Goal: Information Seeking & Learning: Learn about a topic

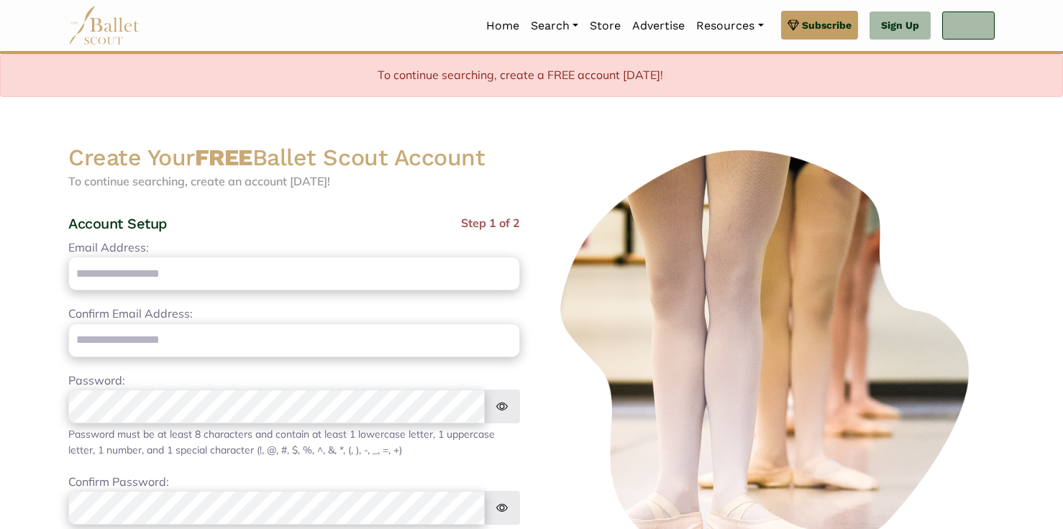
click at [960, 32] on link "Log In" at bounding box center [968, 26] width 52 height 29
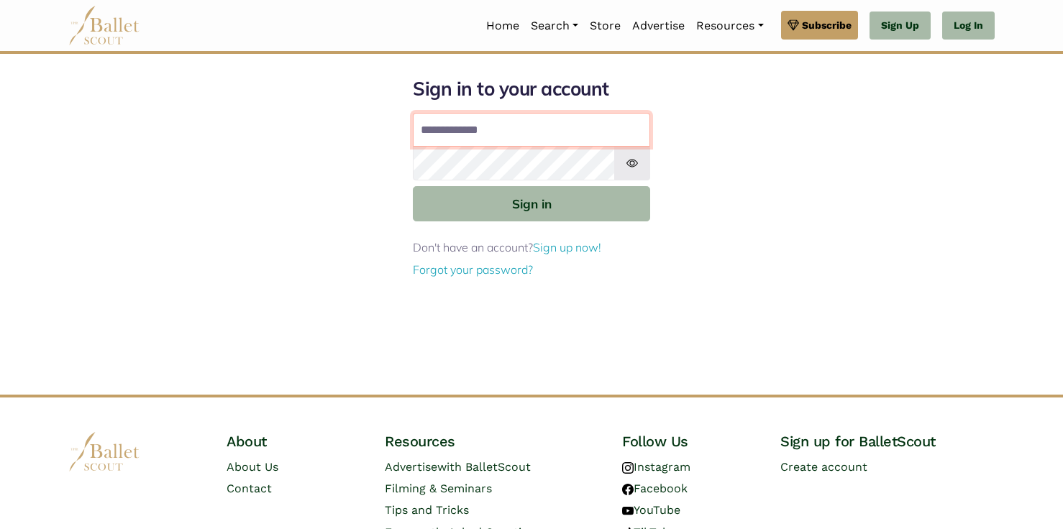
type input "**********"
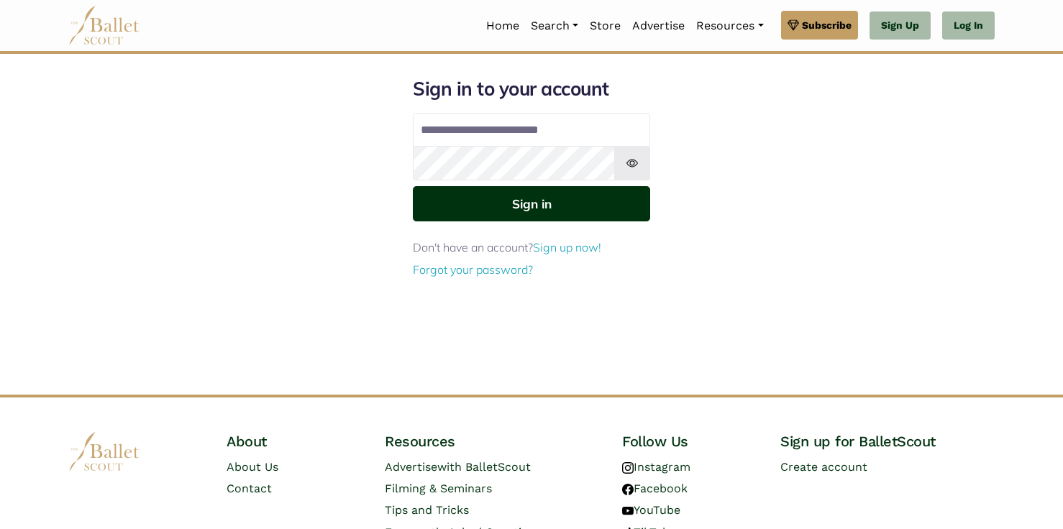
click at [536, 208] on button "Sign in" at bounding box center [531, 203] width 237 height 35
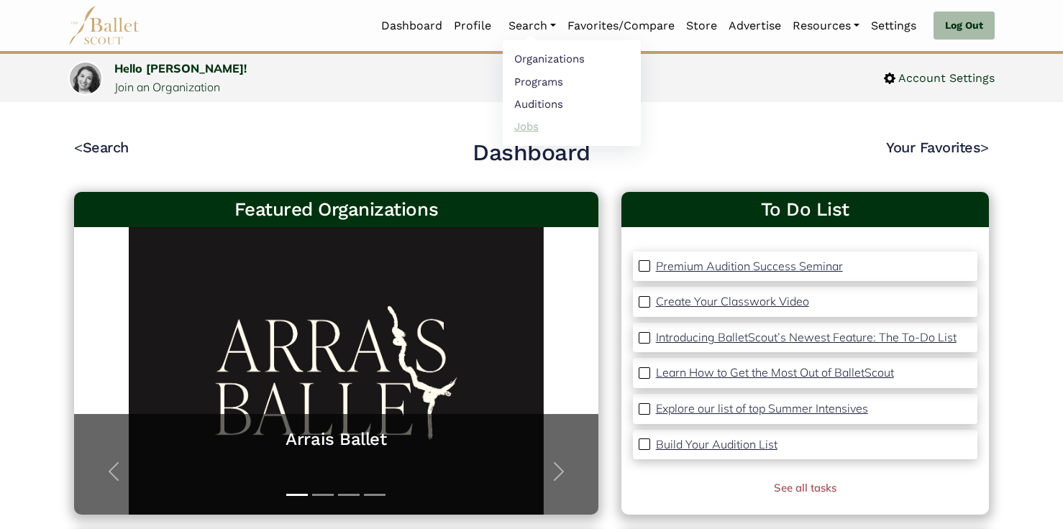
click at [524, 132] on link "Jobs" at bounding box center [572, 126] width 138 height 22
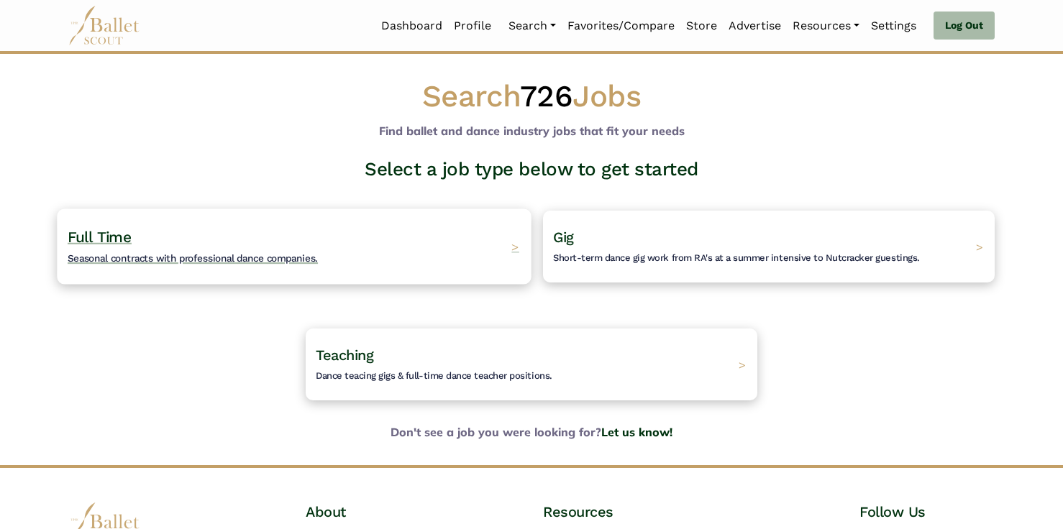
click at [466, 216] on div "Full Time Seasonal contracts with professional dance companies. >" at bounding box center [294, 245] width 474 height 75
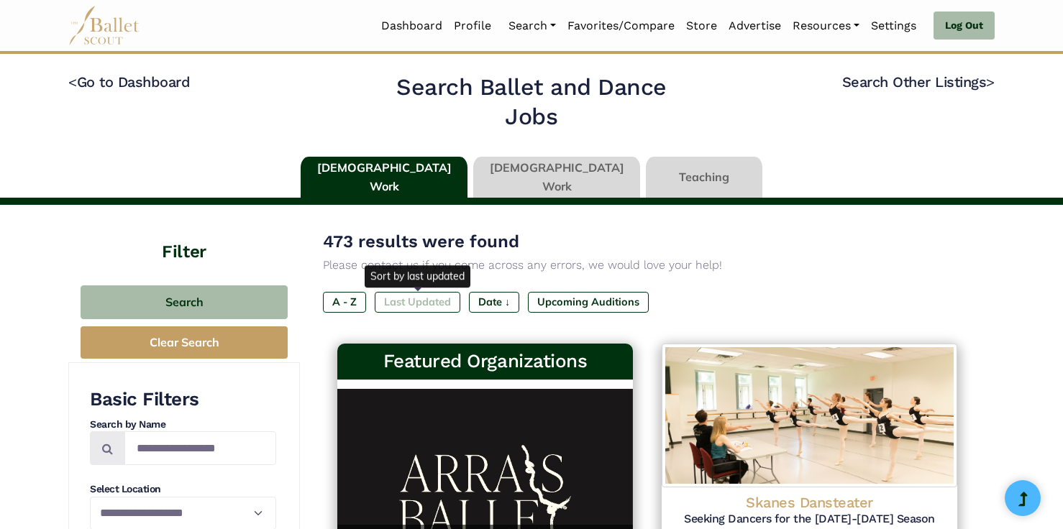
click at [415, 301] on label "Last Updated" at bounding box center [418, 302] width 86 height 20
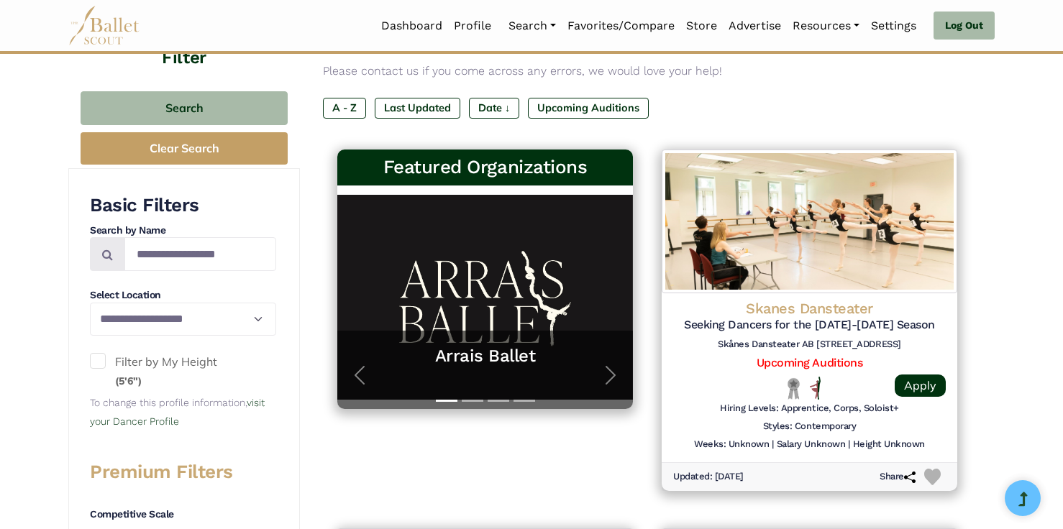
scroll to position [212, 0]
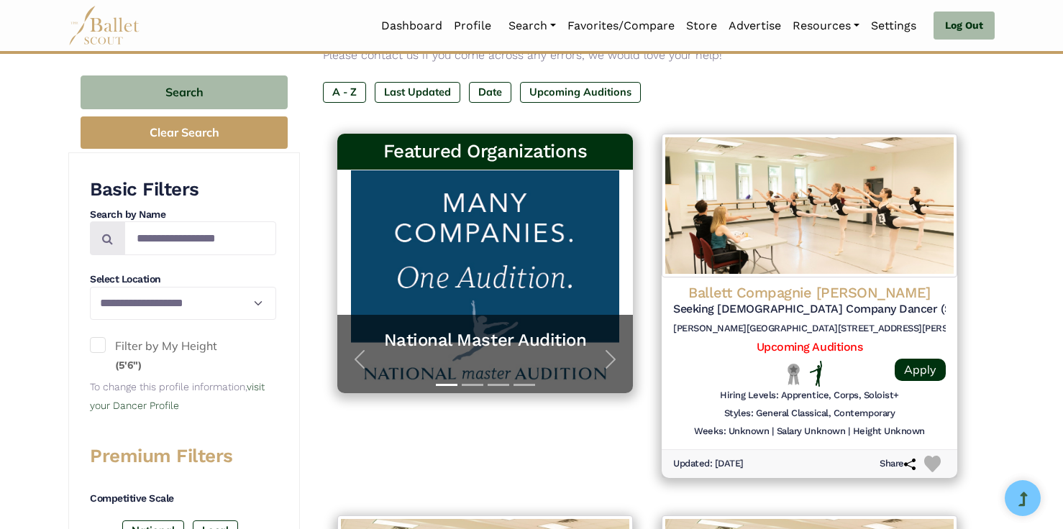
scroll to position [219, 0]
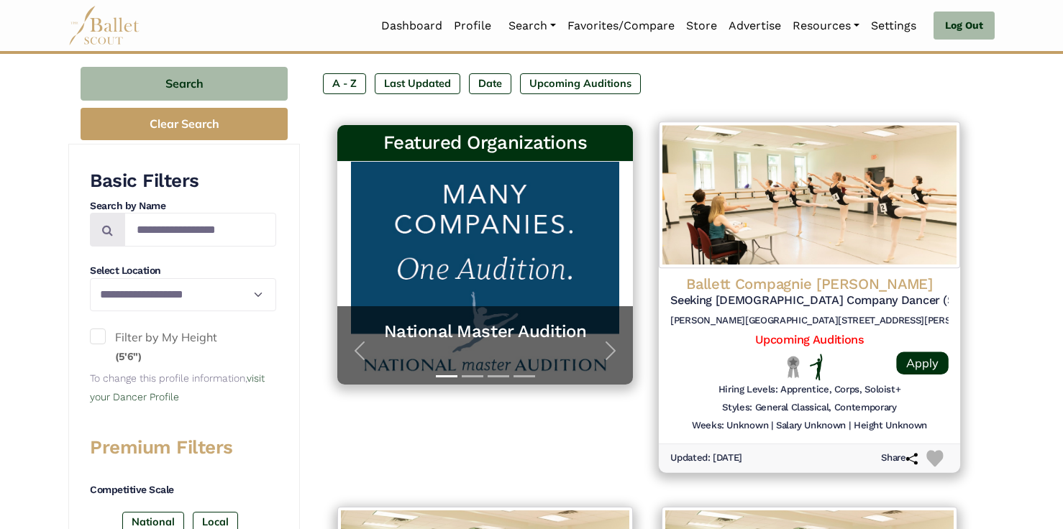
click at [914, 201] on img at bounding box center [809, 194] width 301 height 147
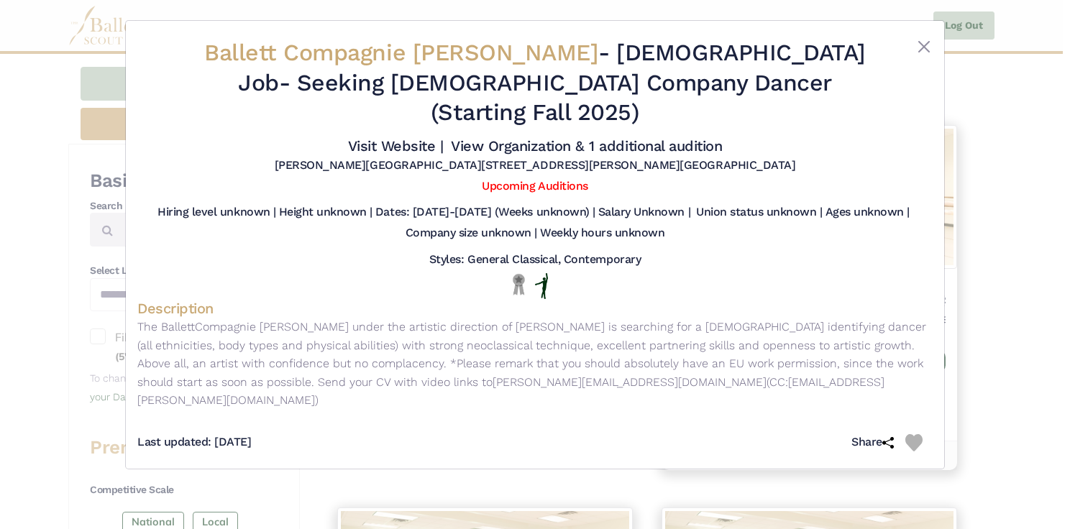
click at [976, 222] on div "Ballett Compagnie Oldenburg - Full Time Job - Seeking Male Company Dancer (Star…" at bounding box center [535, 264] width 1070 height 529
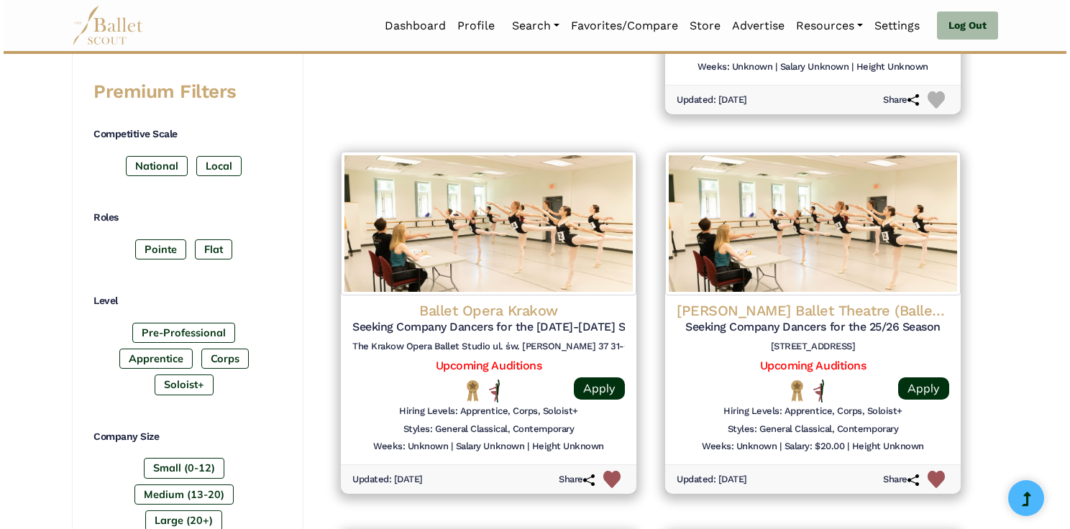
scroll to position [576, 0]
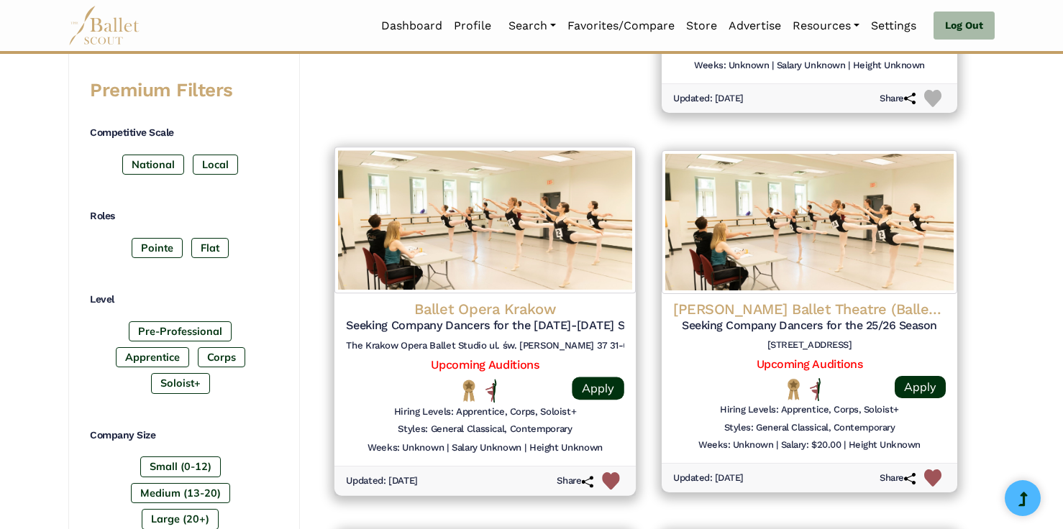
click at [436, 260] on img at bounding box center [484, 220] width 301 height 147
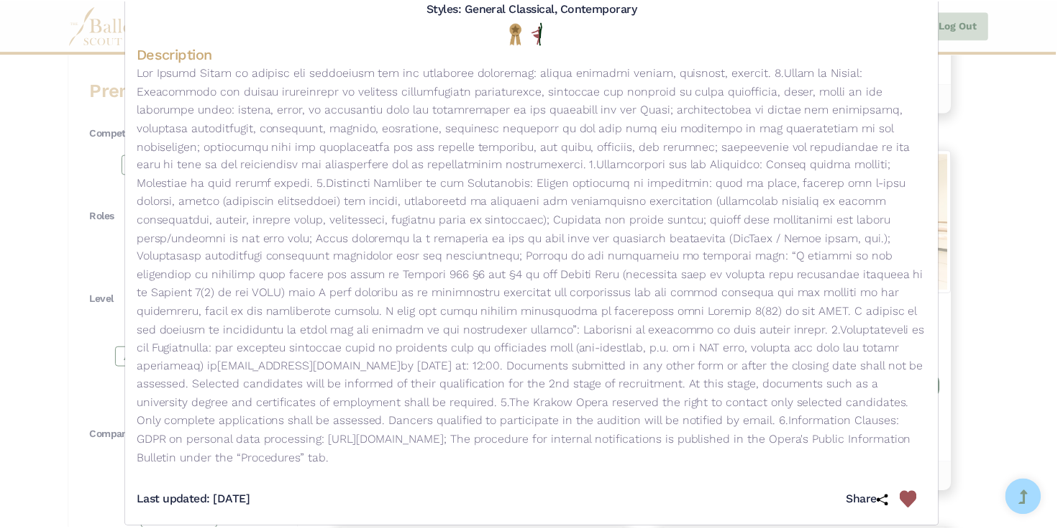
scroll to position [217, 0]
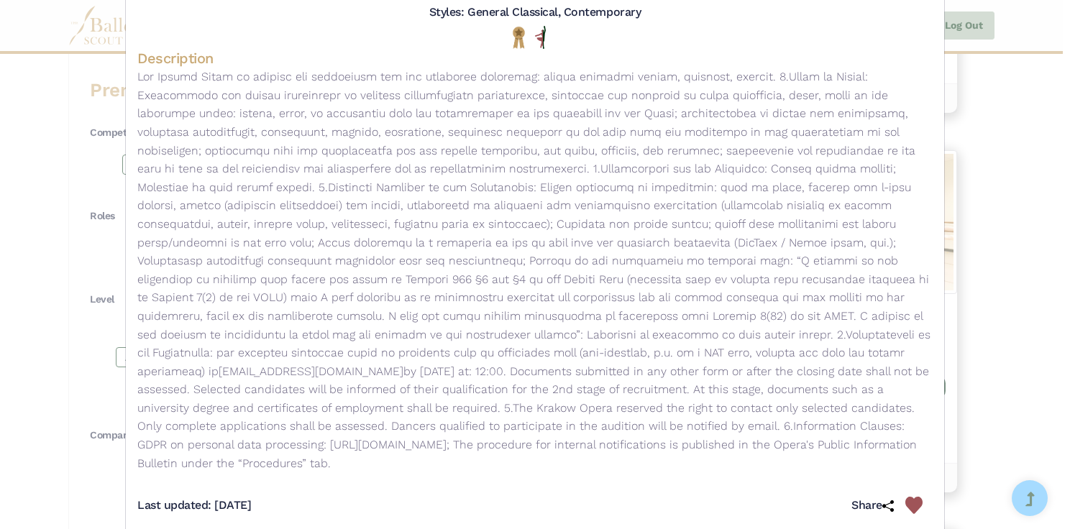
click at [1026, 355] on div "Ballet Opera Krakow - Full Time Job - Seeking Company Dancers for the 2025-2026…" at bounding box center [535, 264] width 1070 height 529
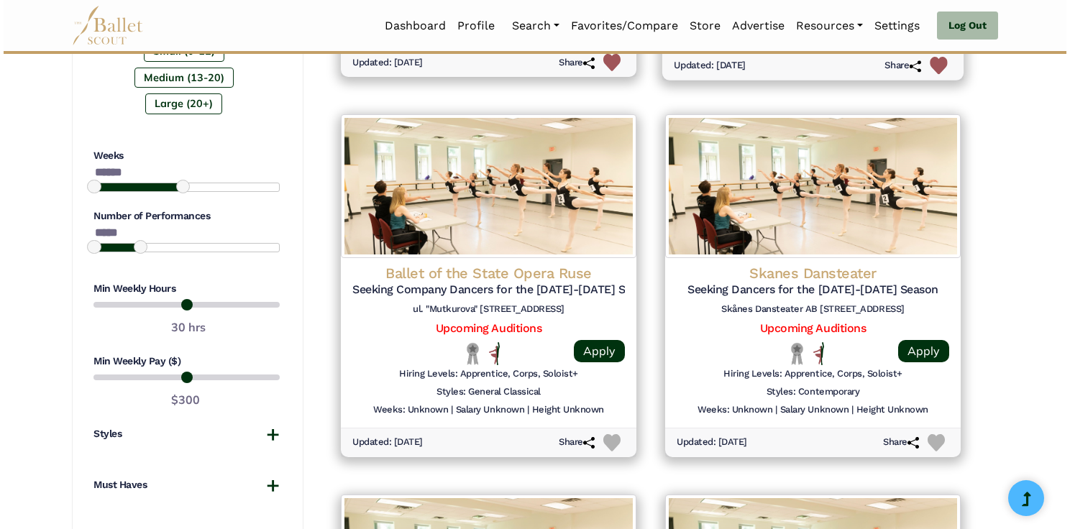
scroll to position [994, 0]
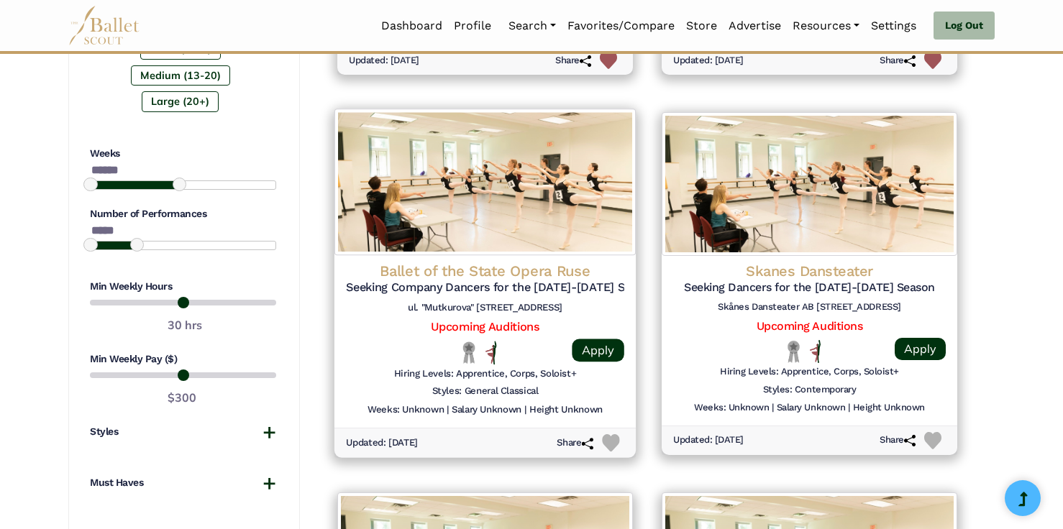
click at [536, 148] on img at bounding box center [484, 182] width 301 height 147
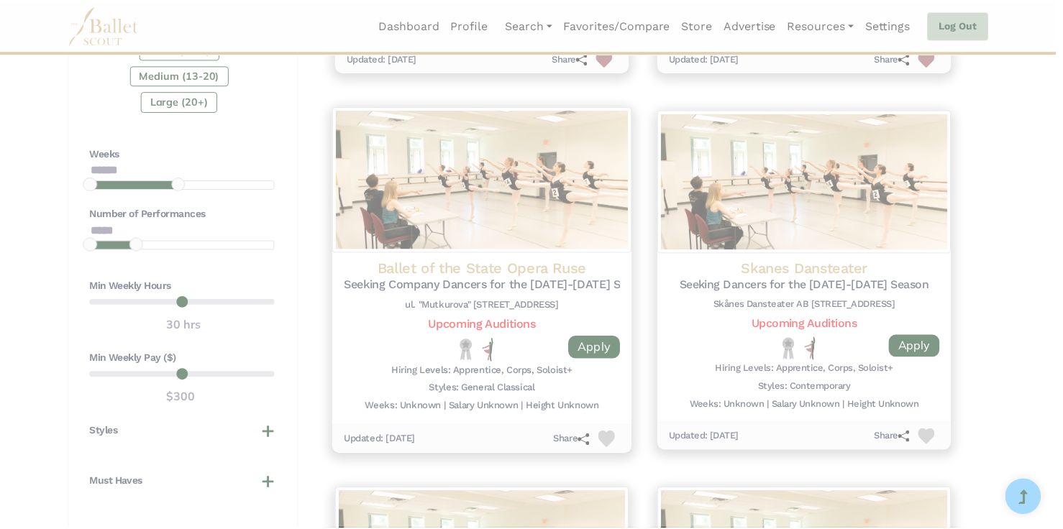
scroll to position [0, 0]
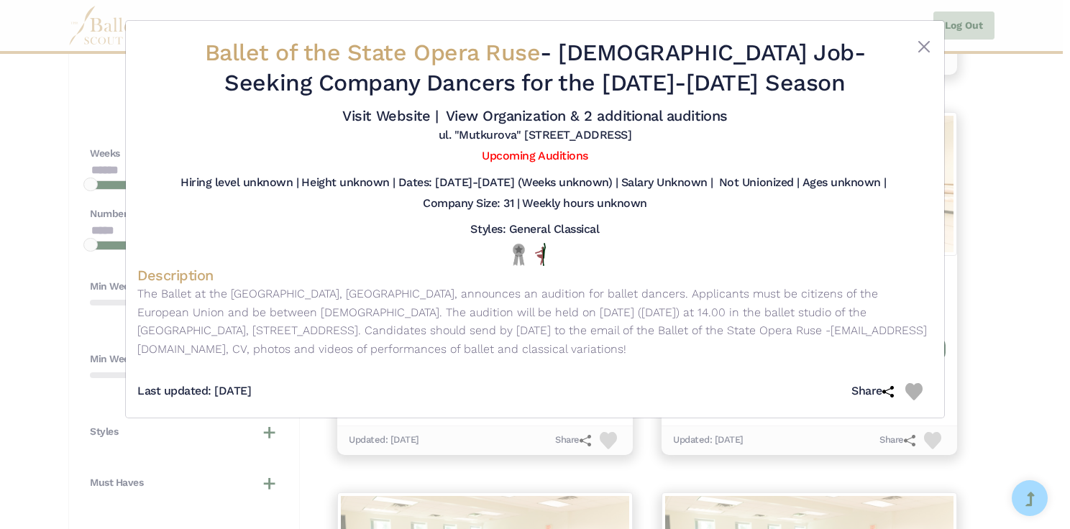
click at [1031, 196] on div "Ballet of the State Opera Ruse - Full Time Job - Seeking Company Dancers for th…" at bounding box center [535, 264] width 1070 height 529
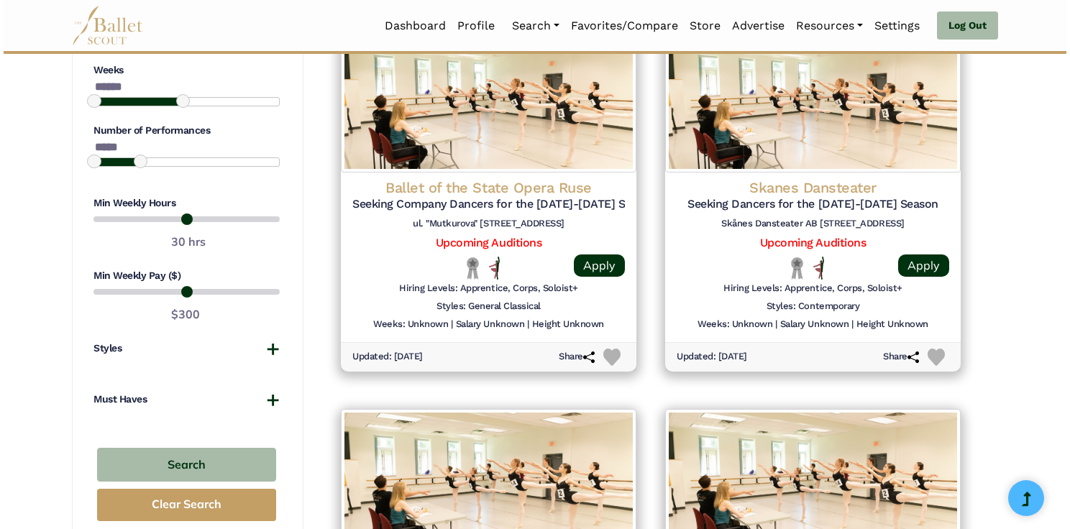
scroll to position [1088, 0]
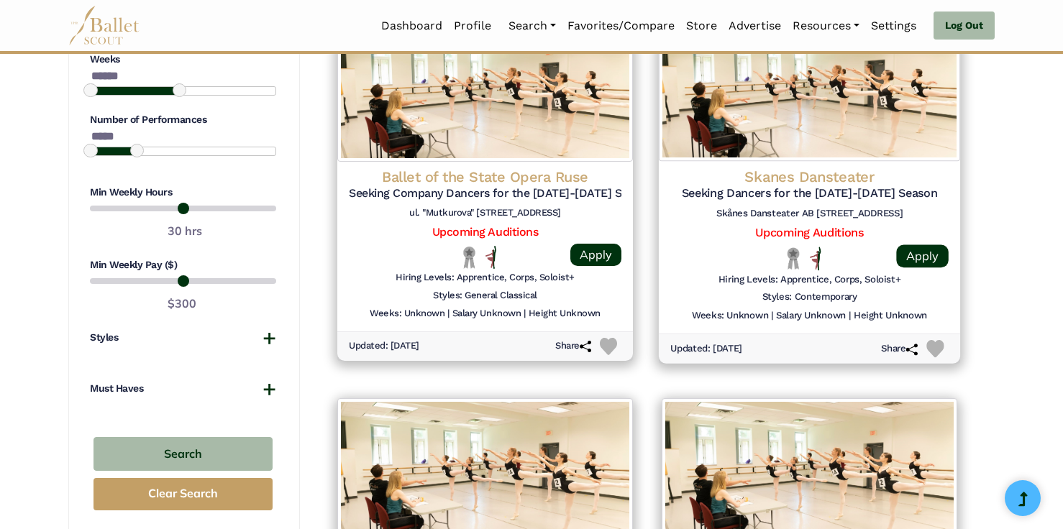
click at [936, 193] on h5 "Seeking Dancers for the 2026-2027 Season" at bounding box center [809, 193] width 278 height 15
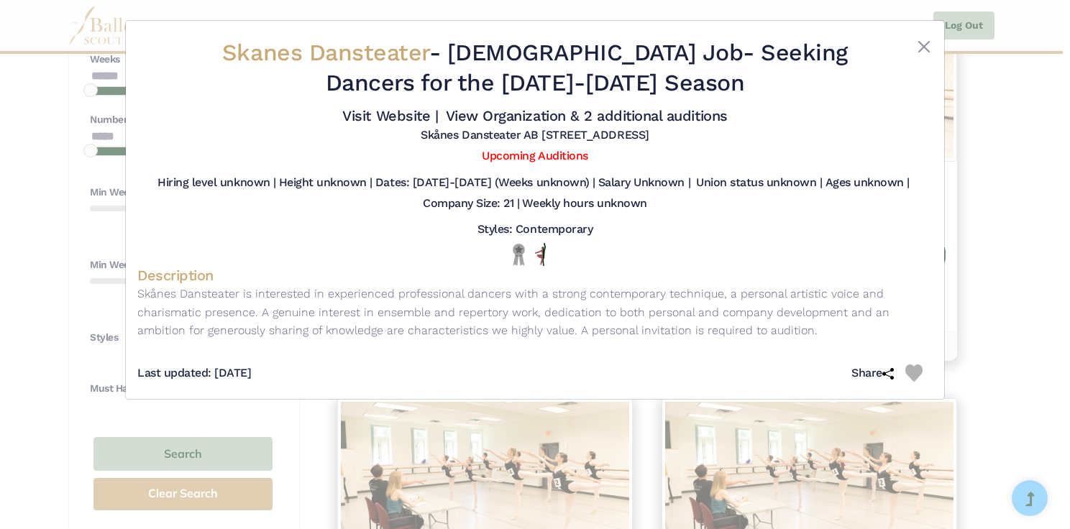
click at [994, 193] on div "Skanes Dansteater - Full Time Job - Seeking Dancers for the 2026-2027 Season Vi…" at bounding box center [535, 264] width 1070 height 529
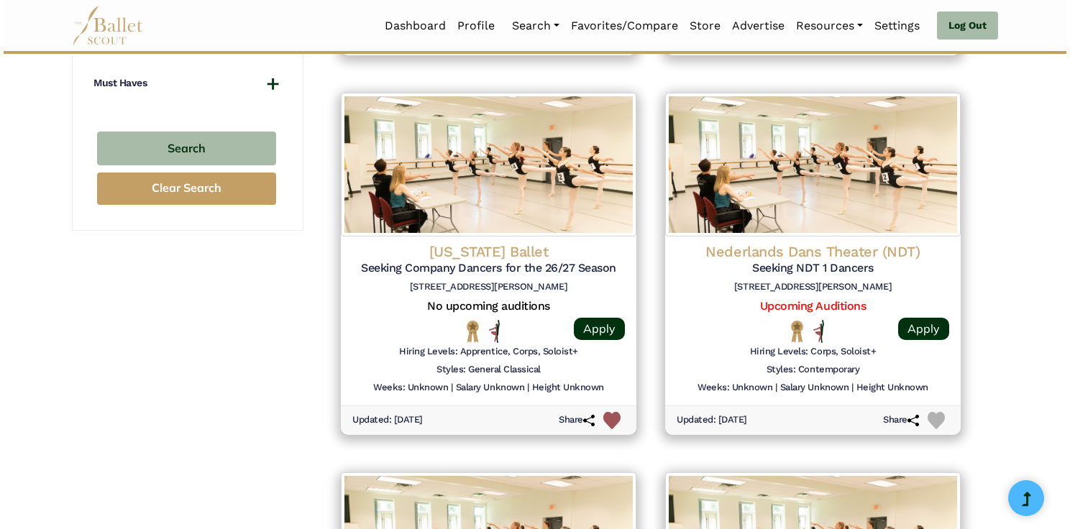
scroll to position [1397, 0]
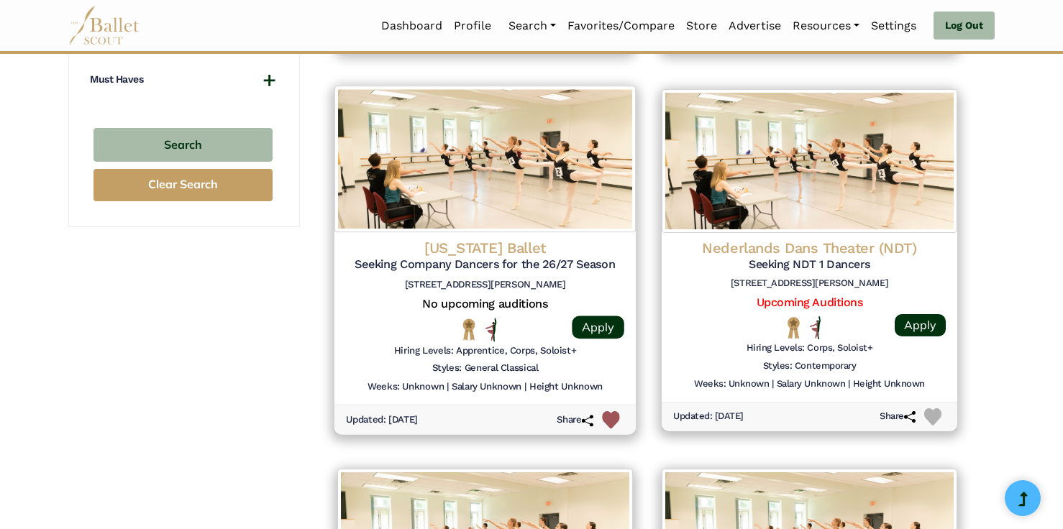
click at [572, 175] on img at bounding box center [484, 159] width 301 height 147
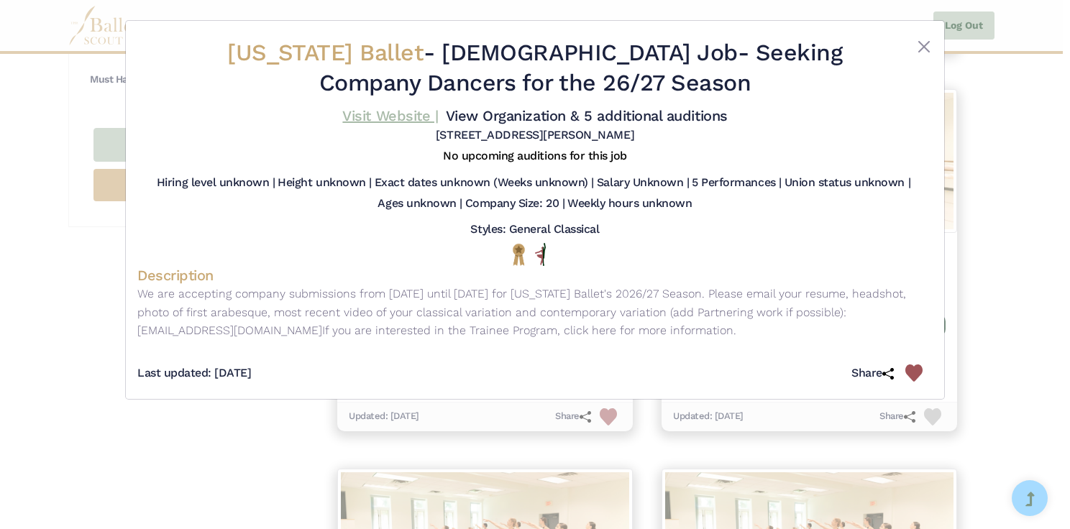
click at [413, 116] on link "Visit Website |" at bounding box center [390, 115] width 96 height 17
click at [981, 303] on div "New Jersey Ballet - Full Time Job - Seeking Company Dancers for the 26/27 Seaso…" at bounding box center [535, 264] width 1070 height 529
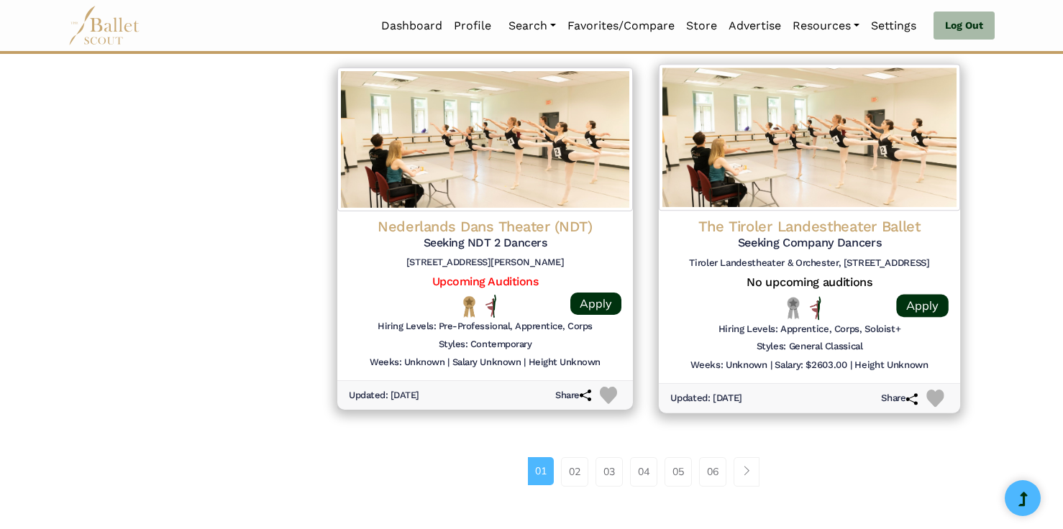
scroll to position [1799, 0]
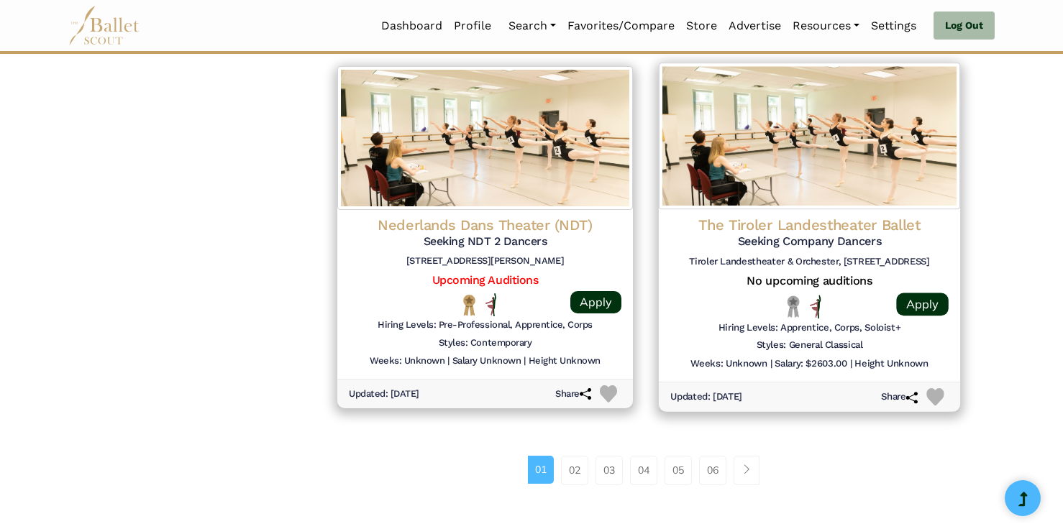
click at [924, 244] on h5 "Seeking Company Dancers" at bounding box center [809, 241] width 278 height 15
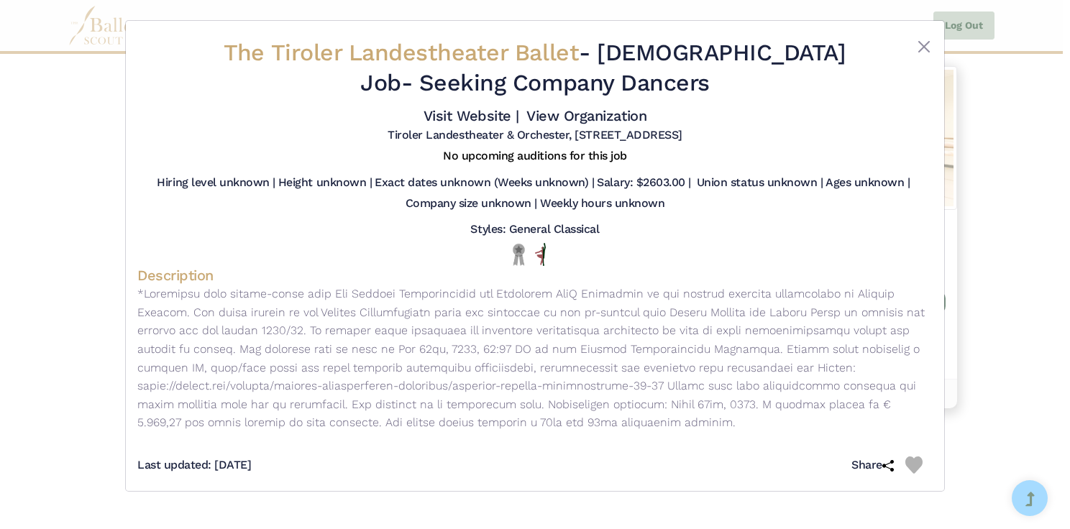
click at [1028, 223] on div "The Tiroler Landestheater Ballet - Full Time Job - Seeking Company Dancers Visi…" at bounding box center [535, 264] width 1070 height 529
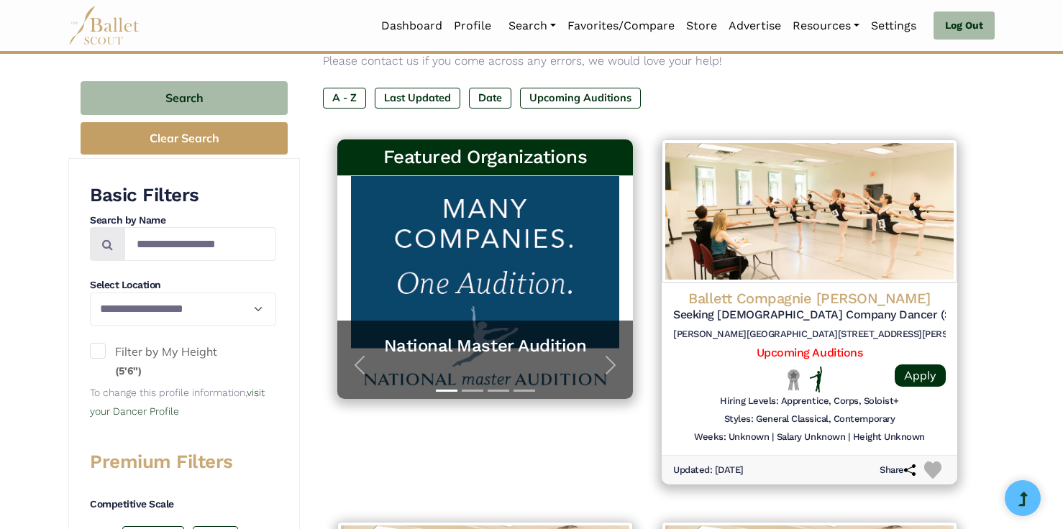
scroll to position [0, 0]
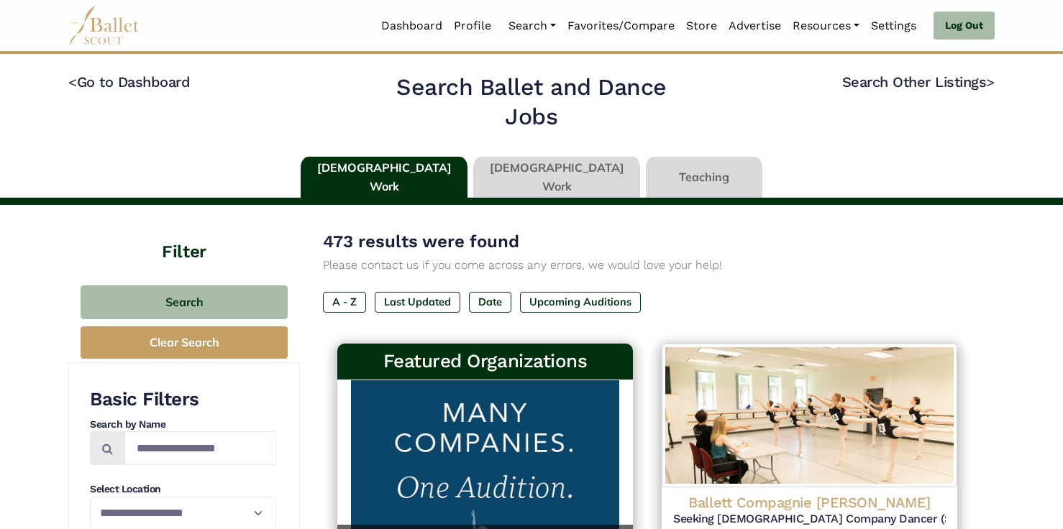
click at [533, 173] on link at bounding box center [556, 177] width 167 height 41
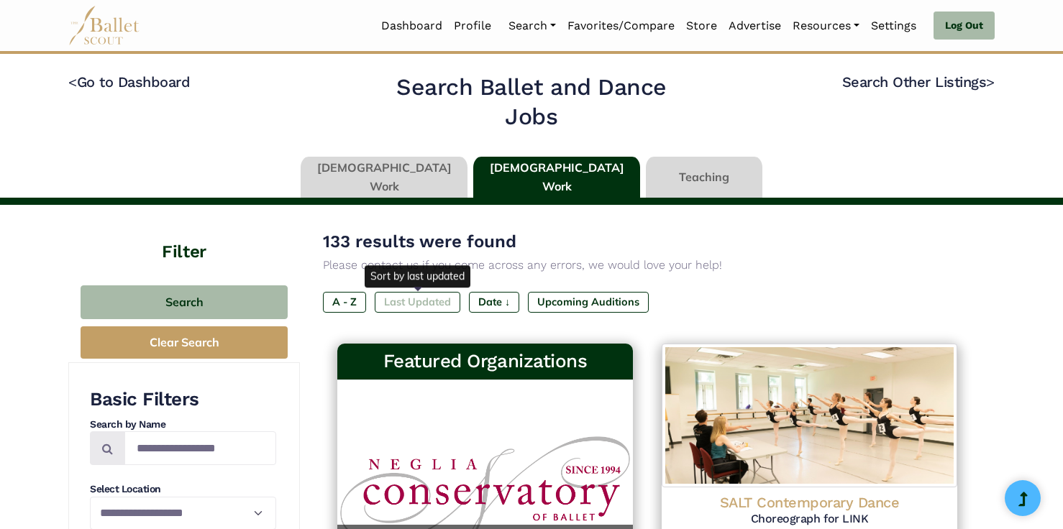
click at [414, 300] on label "Last Updated" at bounding box center [418, 302] width 86 height 20
